Goal: Task Accomplishment & Management: Manage account settings

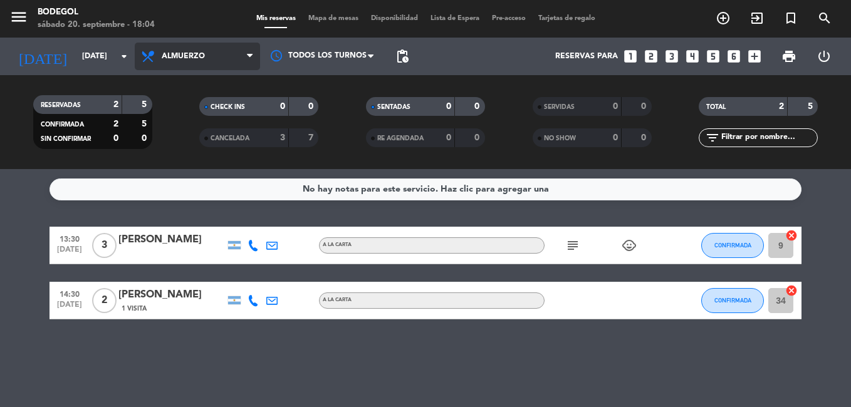
click at [200, 64] on span "Almuerzo" at bounding box center [197, 57] width 125 height 28
click at [189, 142] on div "menu Bodegol [DATE] 20. septiembre - 18:04 Mis reservas Mapa de mesas Disponibi…" at bounding box center [425, 84] width 851 height 169
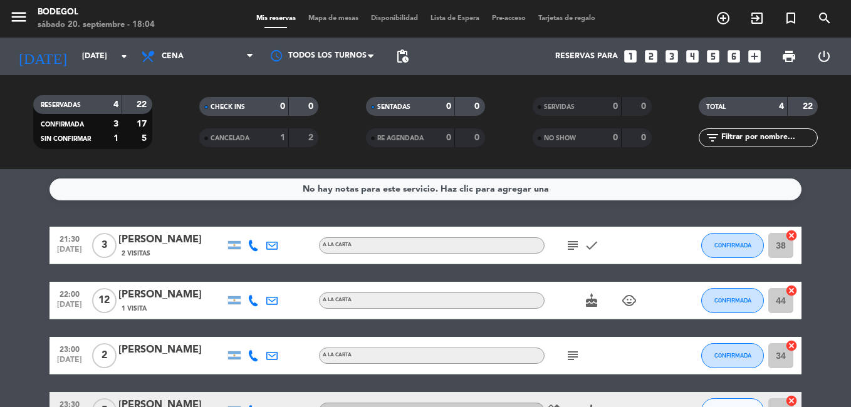
click at [834, 293] on bookings-row "21:30 [DATE] 3 [PERSON_NAME] 2 Visitas A LA CARTA subject check CONFIRMADA 38 c…" at bounding box center [425, 328] width 851 height 203
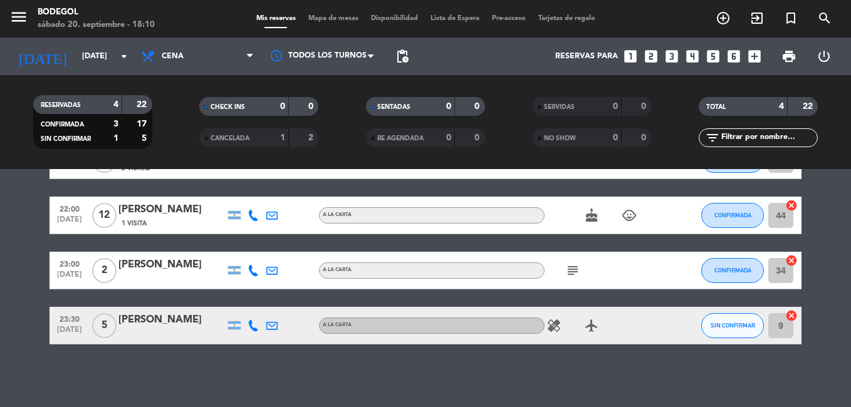
click at [194, 323] on div "[PERSON_NAME]" at bounding box center [171, 320] width 107 height 16
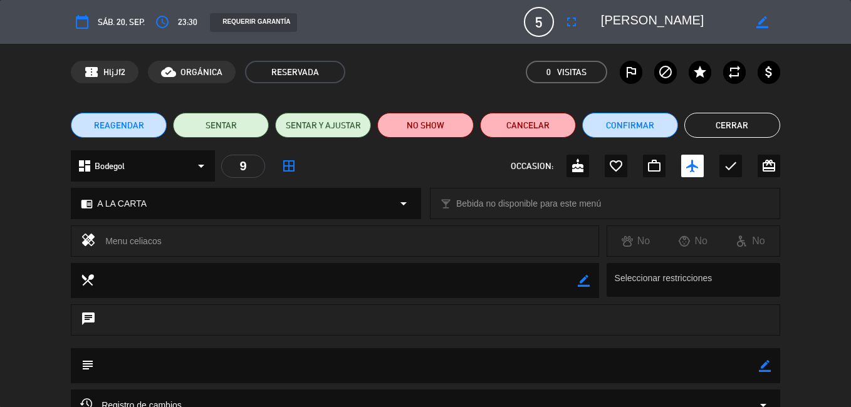
click at [263, 28] on div "REQUERIR GARANTÍA" at bounding box center [253, 22] width 86 height 19
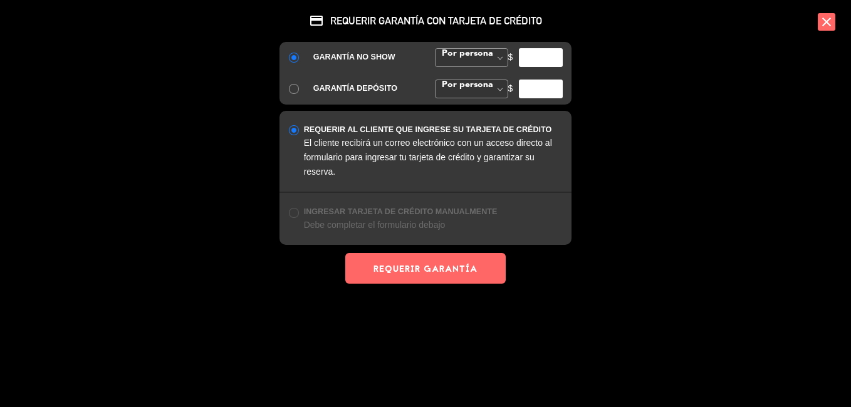
click at [830, 19] on icon "close" at bounding box center [827, 22] width 18 height 18
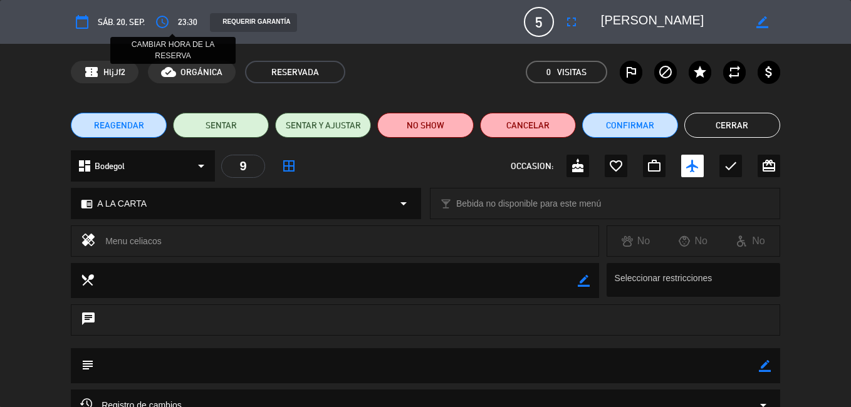
click at [170, 20] on icon "access_time" at bounding box center [162, 21] width 15 height 15
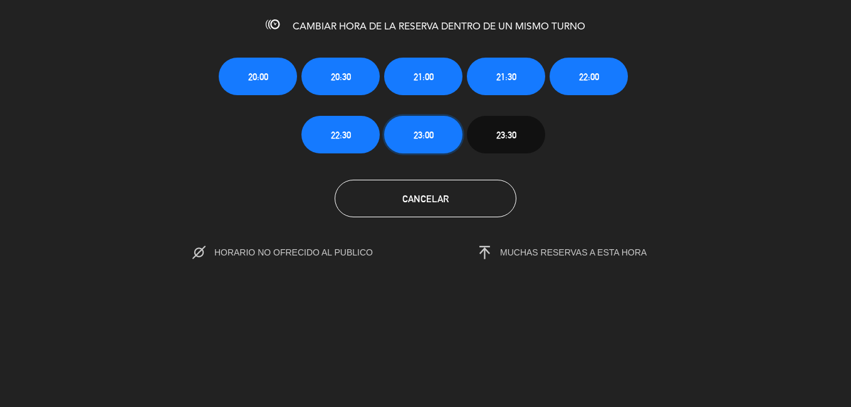
click at [418, 142] on span "23:00" at bounding box center [424, 135] width 20 height 14
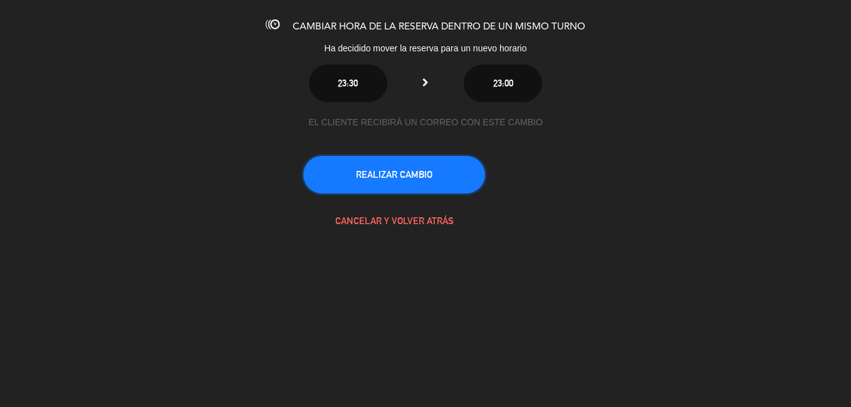
click at [401, 194] on button "REALIZAR CAMBIO" at bounding box center [394, 175] width 182 height 38
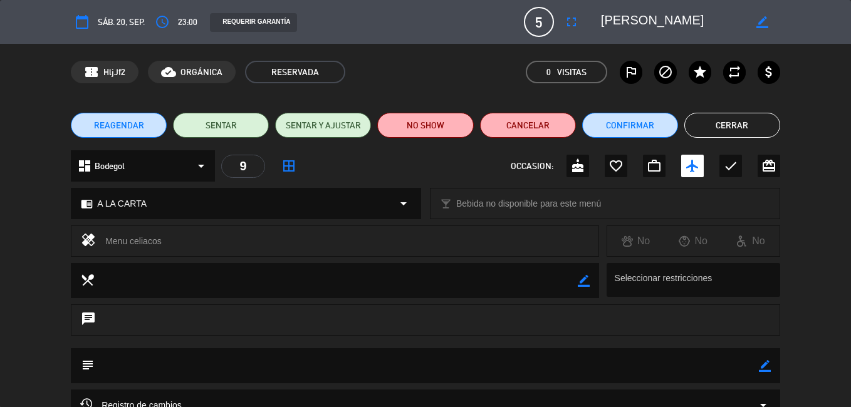
click at [729, 127] on button "Cerrar" at bounding box center [732, 125] width 96 height 25
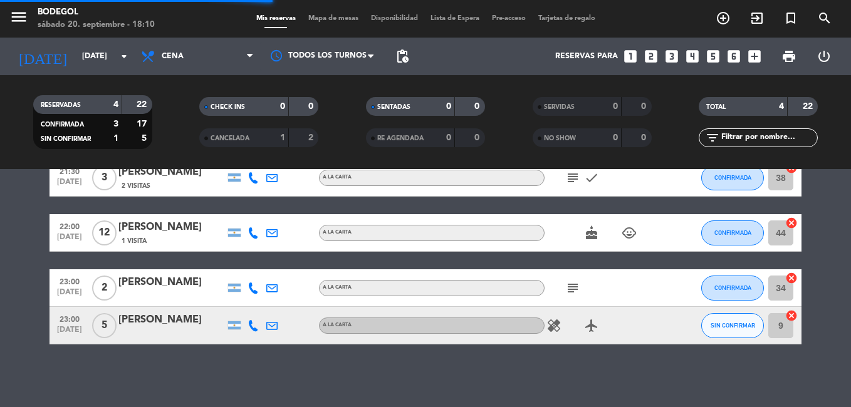
scroll to position [83, 0]
click at [736, 328] on span "SIN CONFIRMAR" at bounding box center [733, 325] width 44 height 7
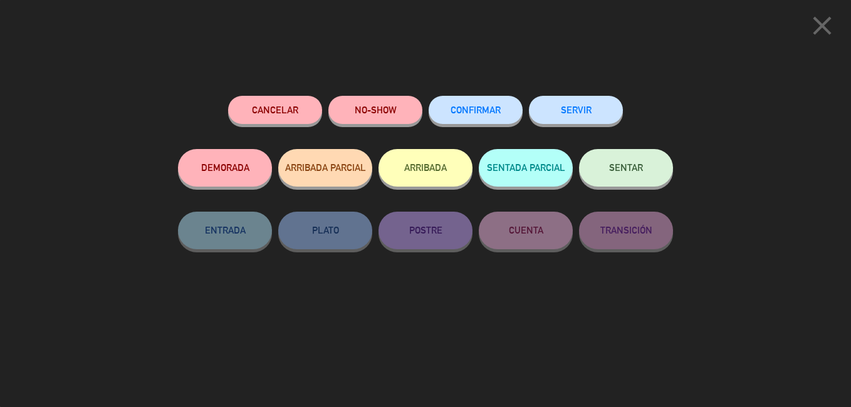
click at [473, 115] on span "CONFIRMAR" at bounding box center [476, 110] width 50 height 11
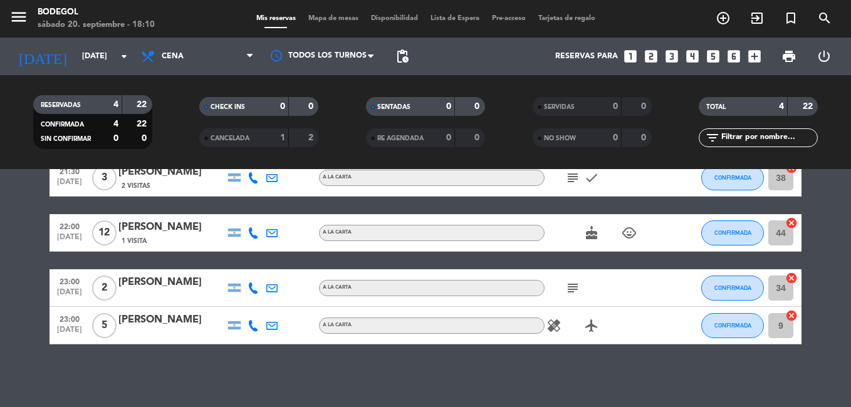
click at [439, 383] on div "No hay notas para este servicio. Haz clic para agregar una 21:30 [DATE] 3 [PERS…" at bounding box center [425, 288] width 851 height 238
